Goal: Information Seeking & Learning: Learn about a topic

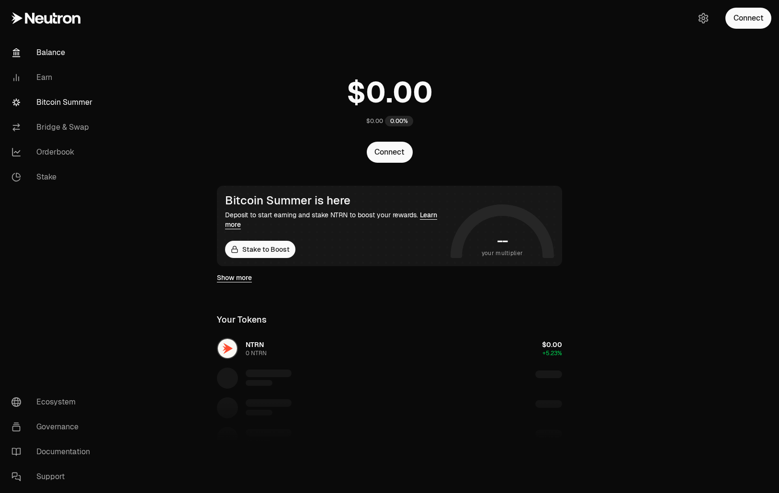
click at [75, 104] on link "Bitcoin Summer" at bounding box center [54, 102] width 100 height 25
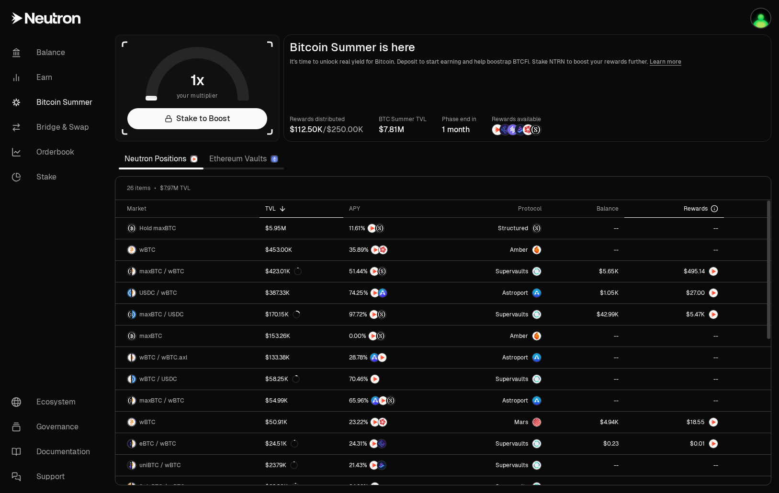
click at [636, 207] on div "Rewards" at bounding box center [674, 209] width 88 height 8
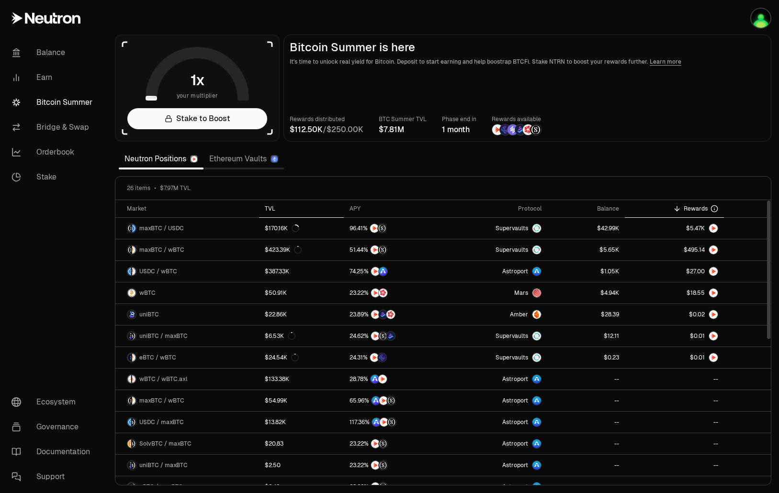
click at [270, 213] on th "TVL" at bounding box center [301, 209] width 85 height 18
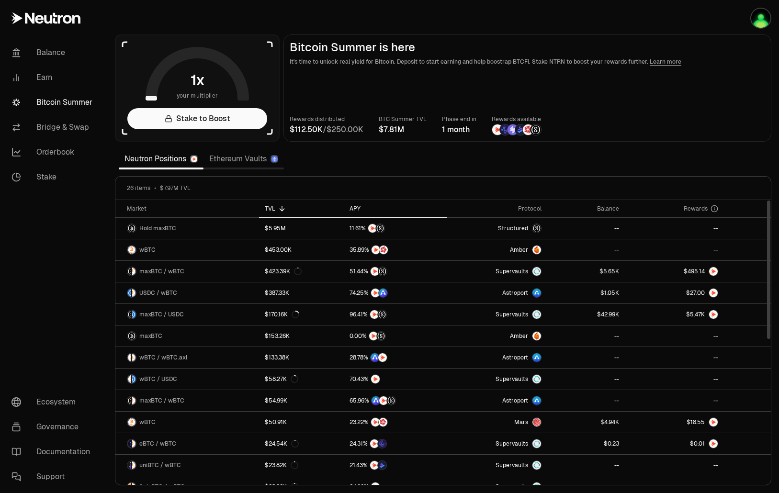
click at [361, 207] on div "APY" at bounding box center [394, 209] width 91 height 8
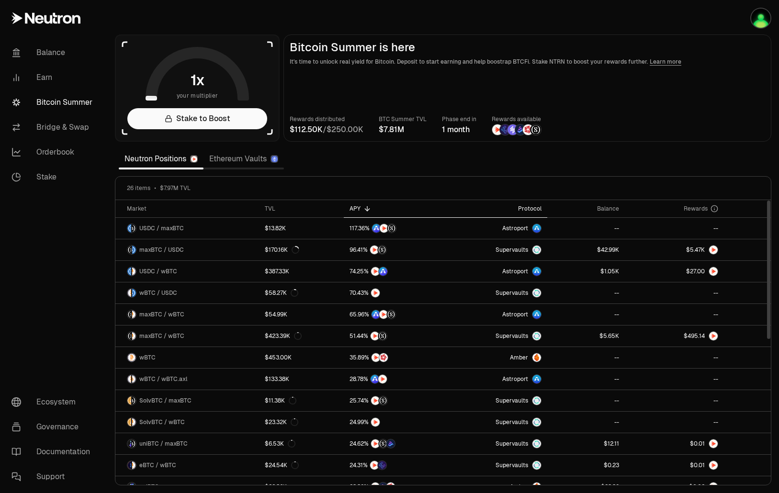
click at [534, 204] on th "Protocol" at bounding box center [497, 209] width 101 height 18
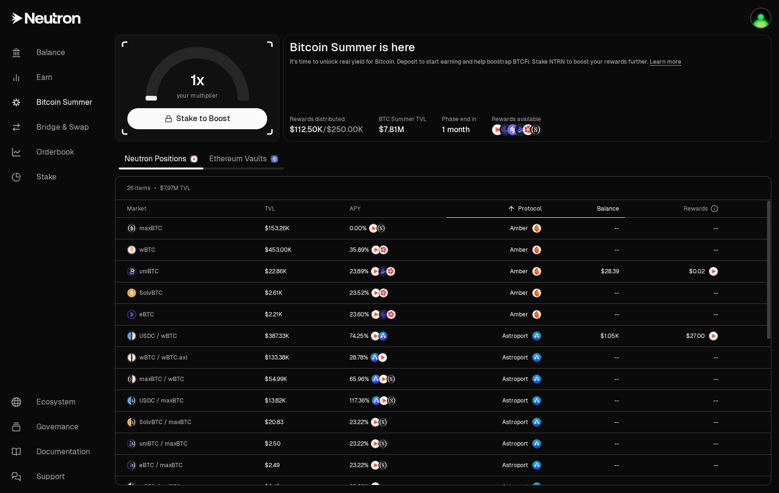
click at [616, 204] on th "Balance" at bounding box center [585, 209] width 77 height 18
